Goal: Task Accomplishment & Management: Use online tool/utility

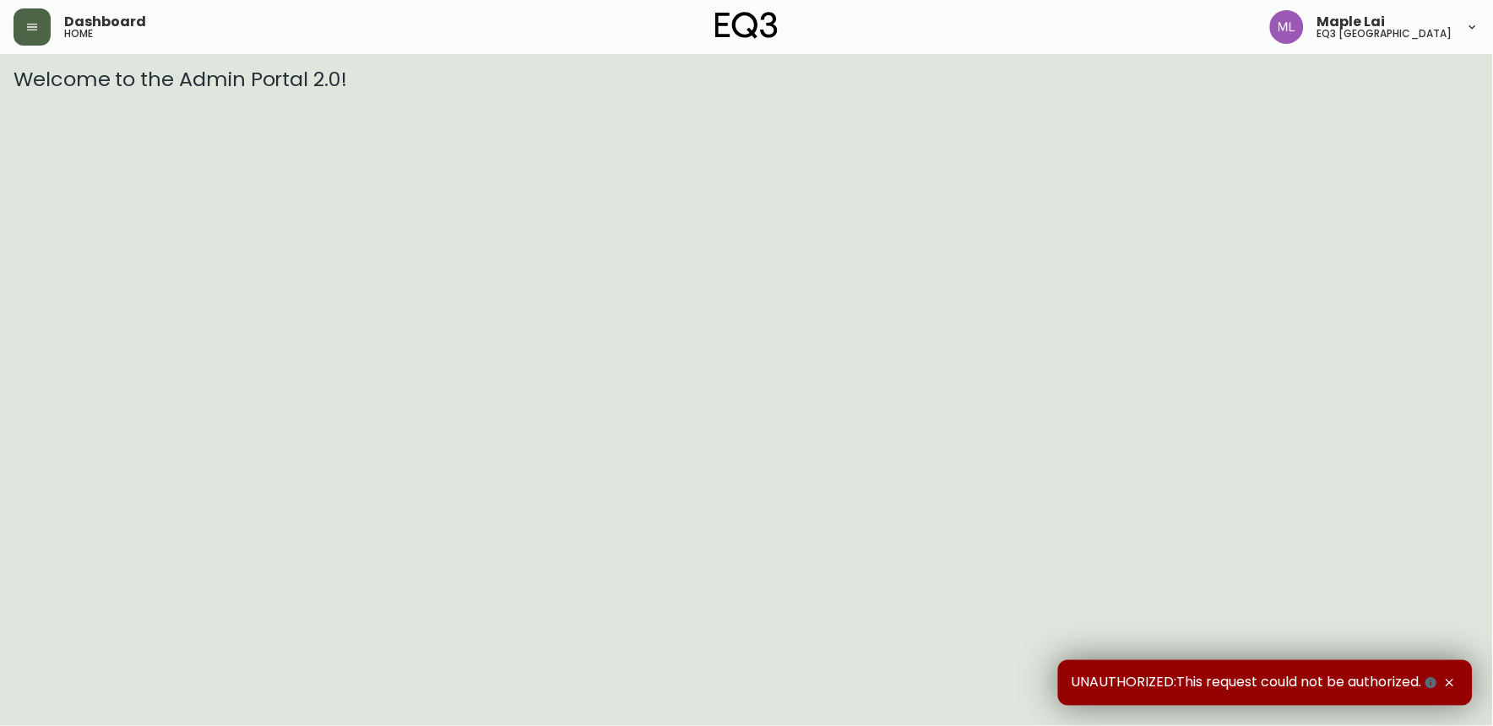
click at [45, 24] on button "button" at bounding box center [32, 26] width 37 height 37
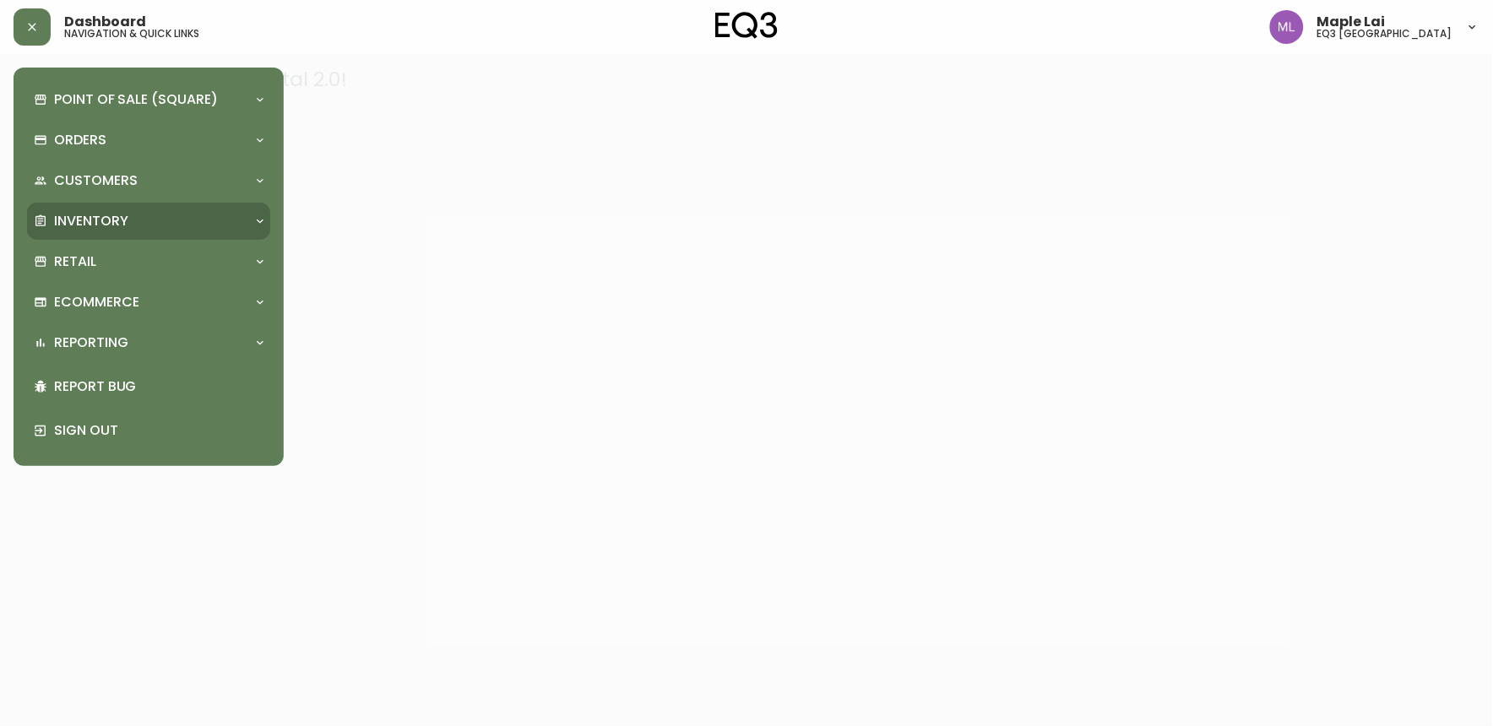
click at [88, 220] on p "Inventory" at bounding box center [91, 221] width 74 height 19
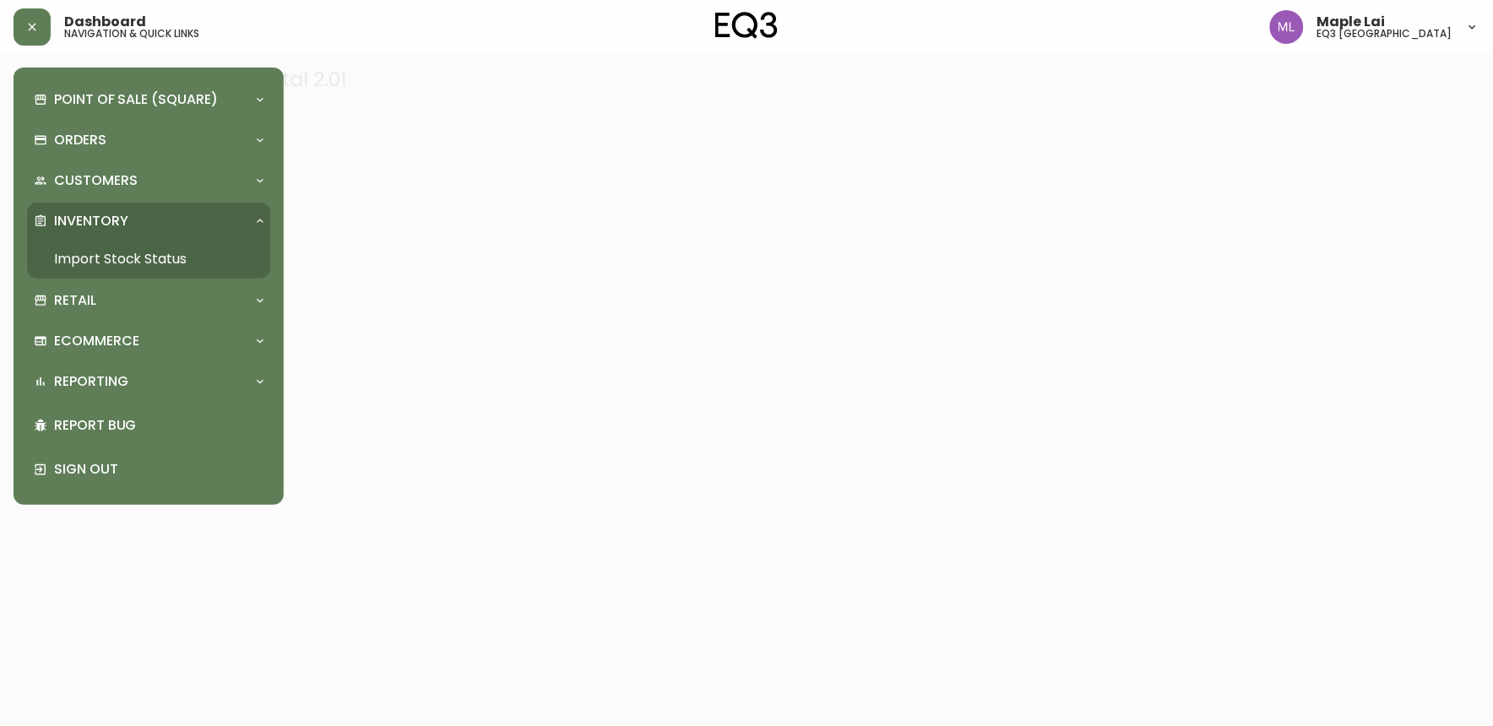
drag, startPoint x: 135, startPoint y: 241, endPoint x: 260, endPoint y: 178, distance: 140.1
click at [136, 240] on link "Import Stock Status" at bounding box center [148, 259] width 243 height 39
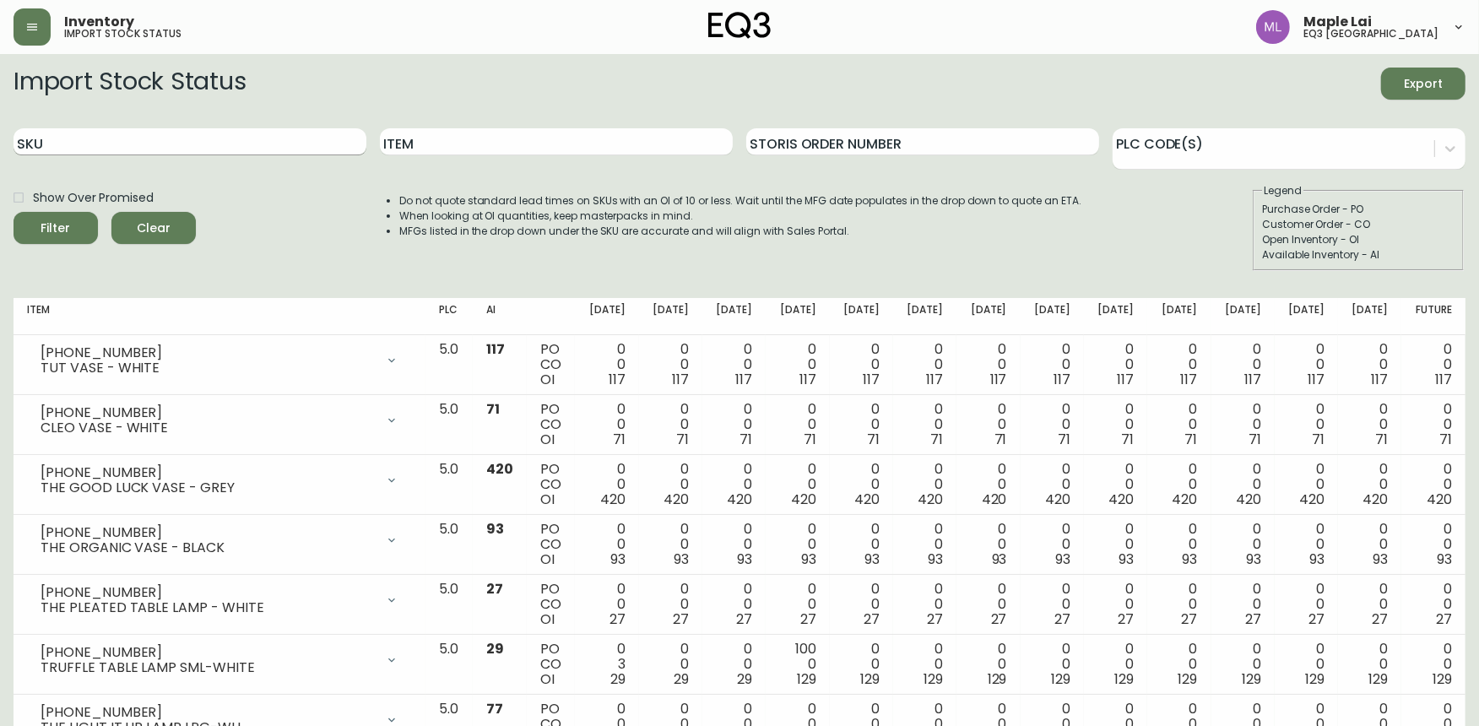
click at [181, 141] on input "SKU" at bounding box center [190, 141] width 353 height 27
paste input "3020-627-13-A"
click at [14, 212] on button "Filter" at bounding box center [56, 228] width 84 height 32
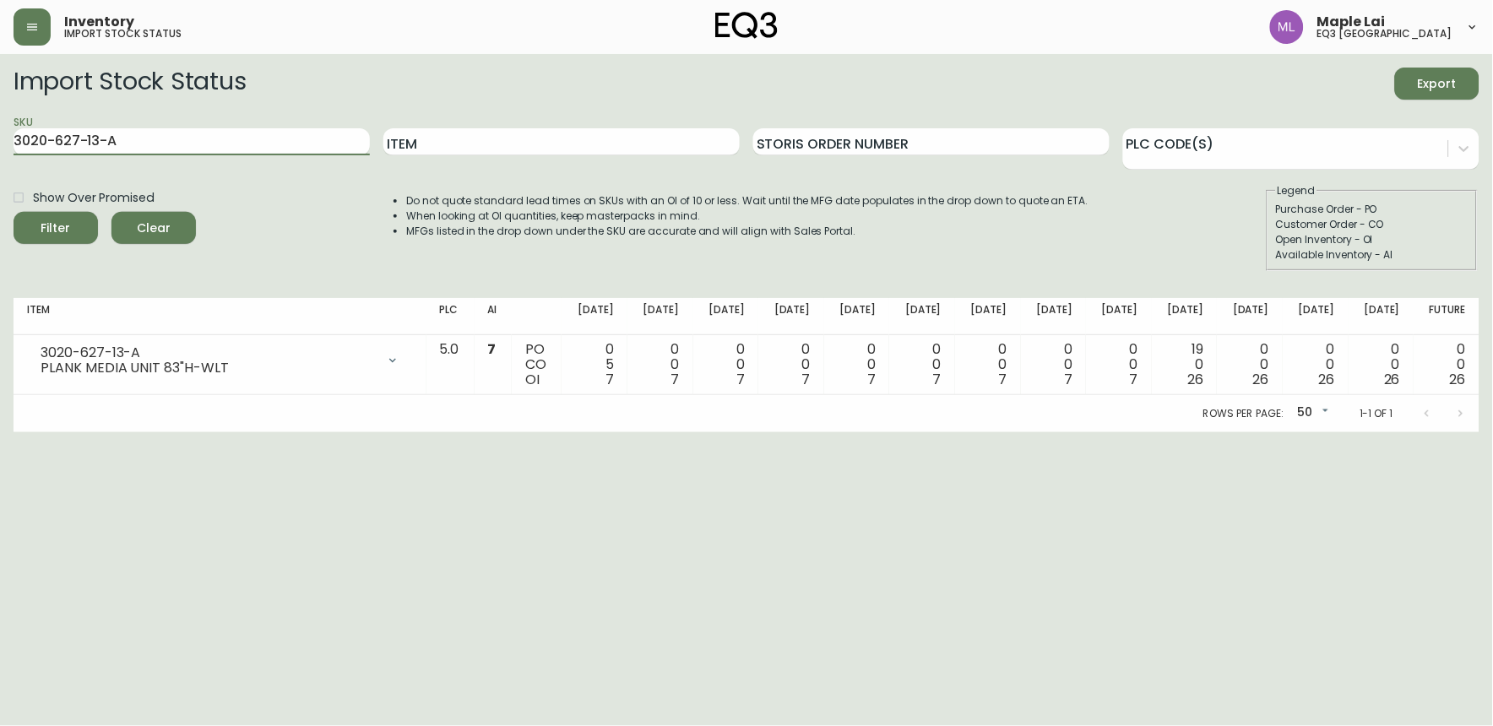
drag, startPoint x: 154, startPoint y: 152, endPoint x: -4, endPoint y: 148, distance: 157.9
click at [0, 148] on html "Inventory import stock status Maple Lai eq3 [GEOGRAPHIC_DATA] Import Stock Stat…" at bounding box center [746, 216] width 1493 height 432
paste input "6"
type input "3020-627-16-A"
click at [14, 212] on button "Filter" at bounding box center [56, 228] width 84 height 32
